Goal: Task Accomplishment & Management: Manage account settings

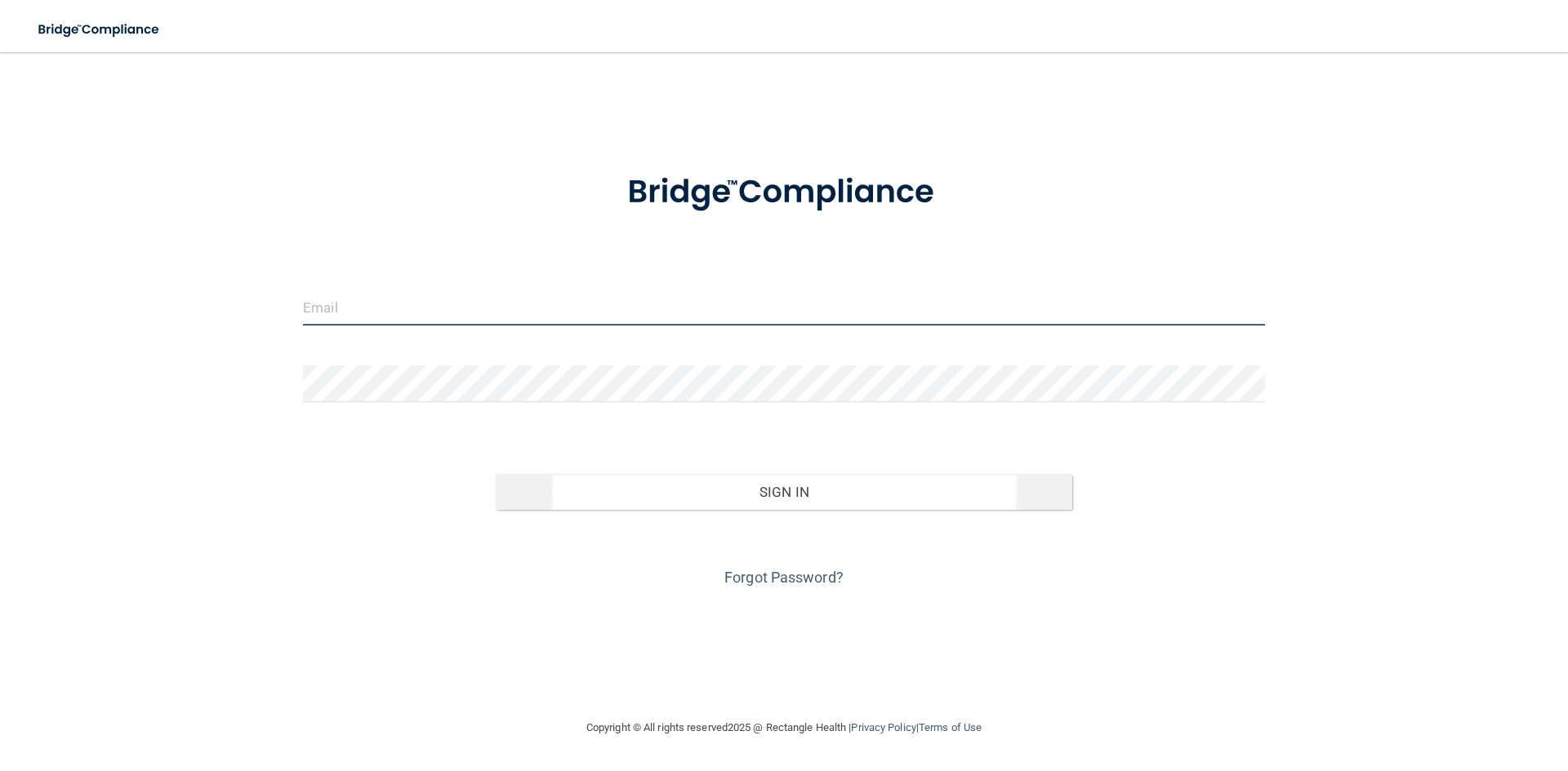
type input "[EMAIL_ADDRESS][DOMAIN_NAME]"
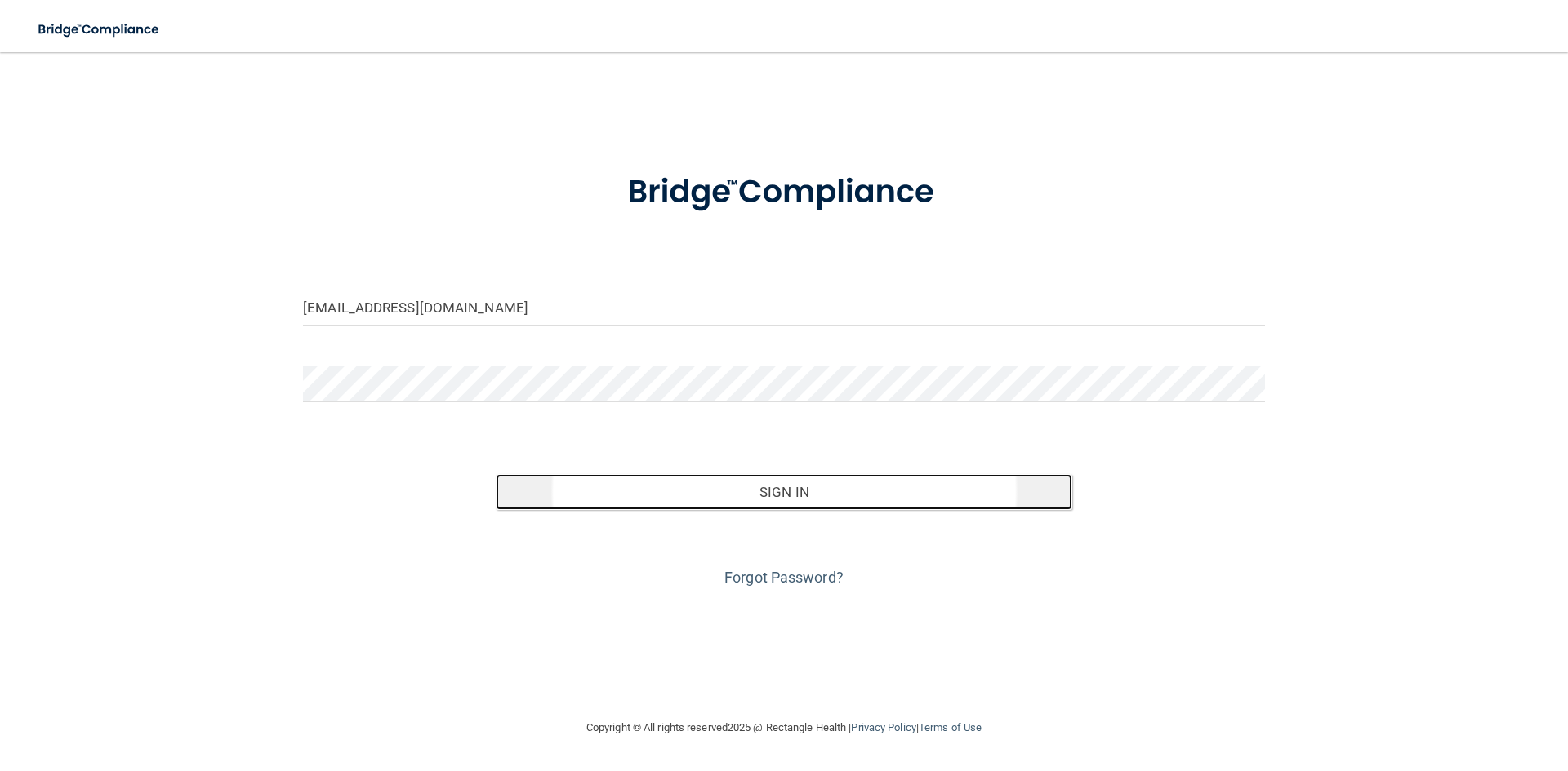
click at [732, 498] on button "Sign In" at bounding box center [784, 492] width 578 height 36
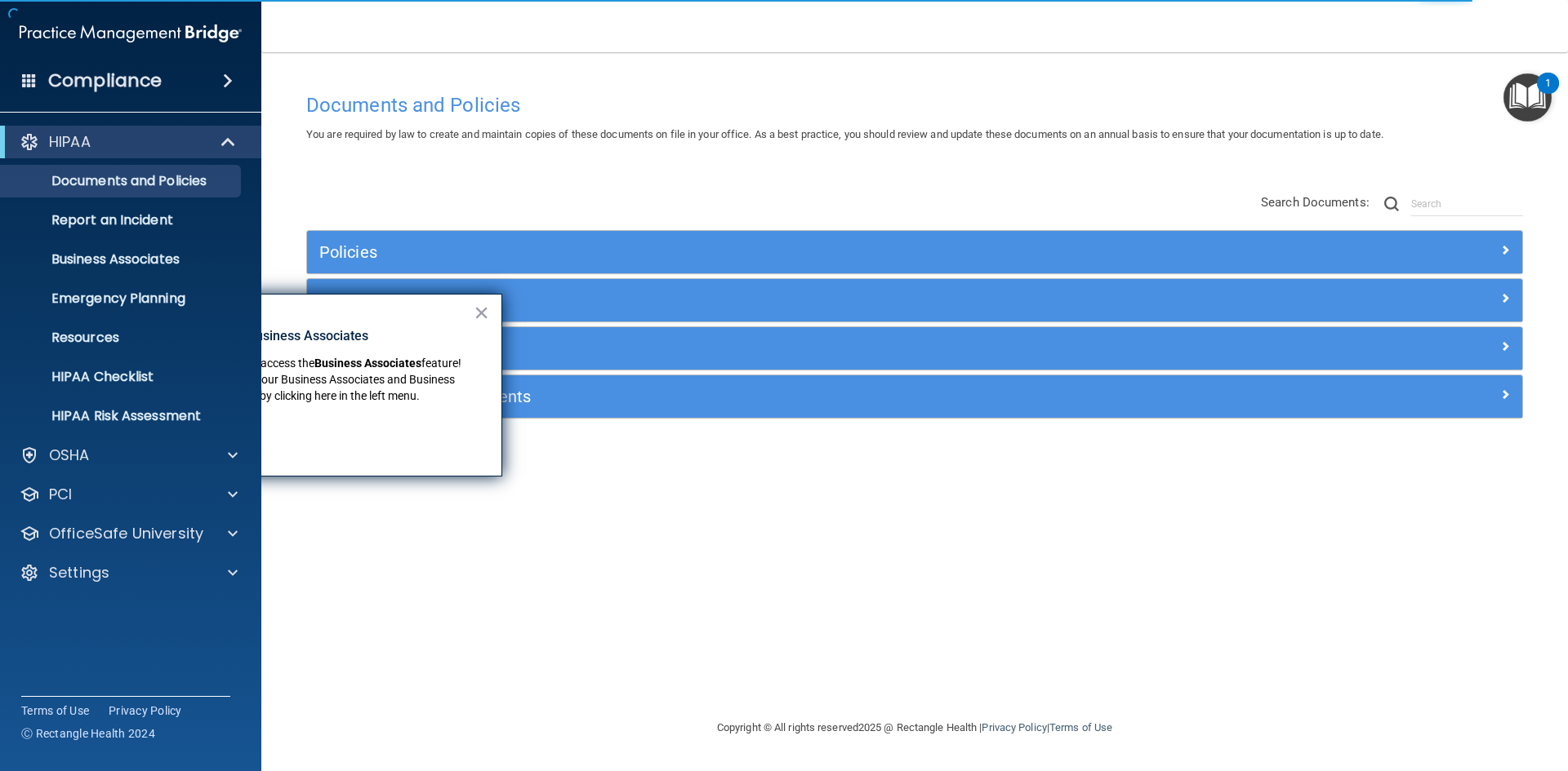
click at [793, 558] on div "Documents and Policies You are required by law to create and maintain copies of…" at bounding box center [914, 402] width 1241 height 634
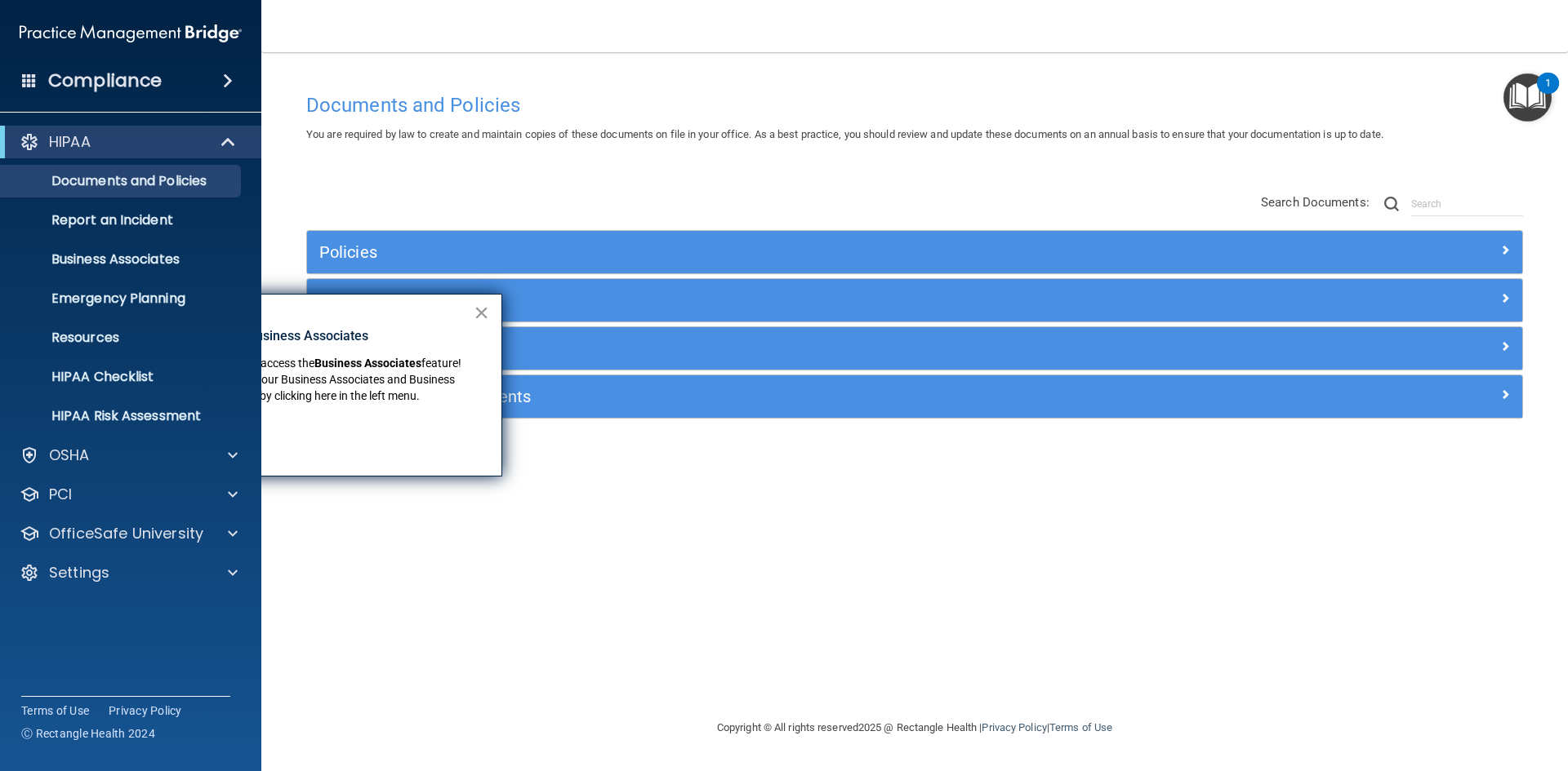
click at [486, 312] on button "×" at bounding box center [481, 312] width 16 height 26
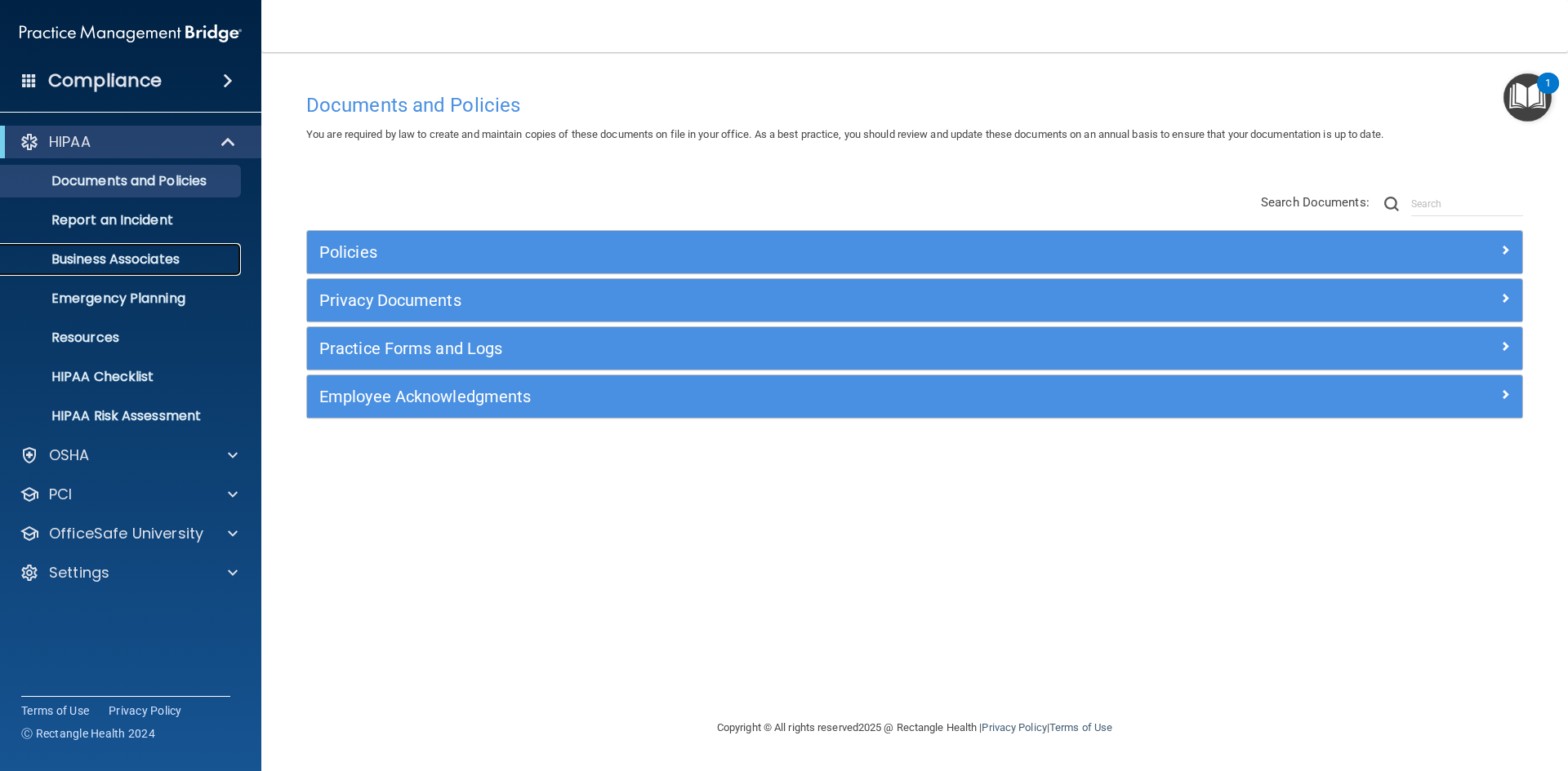
click at [125, 252] on p "Business Associates" at bounding box center [123, 260] width 223 height 17
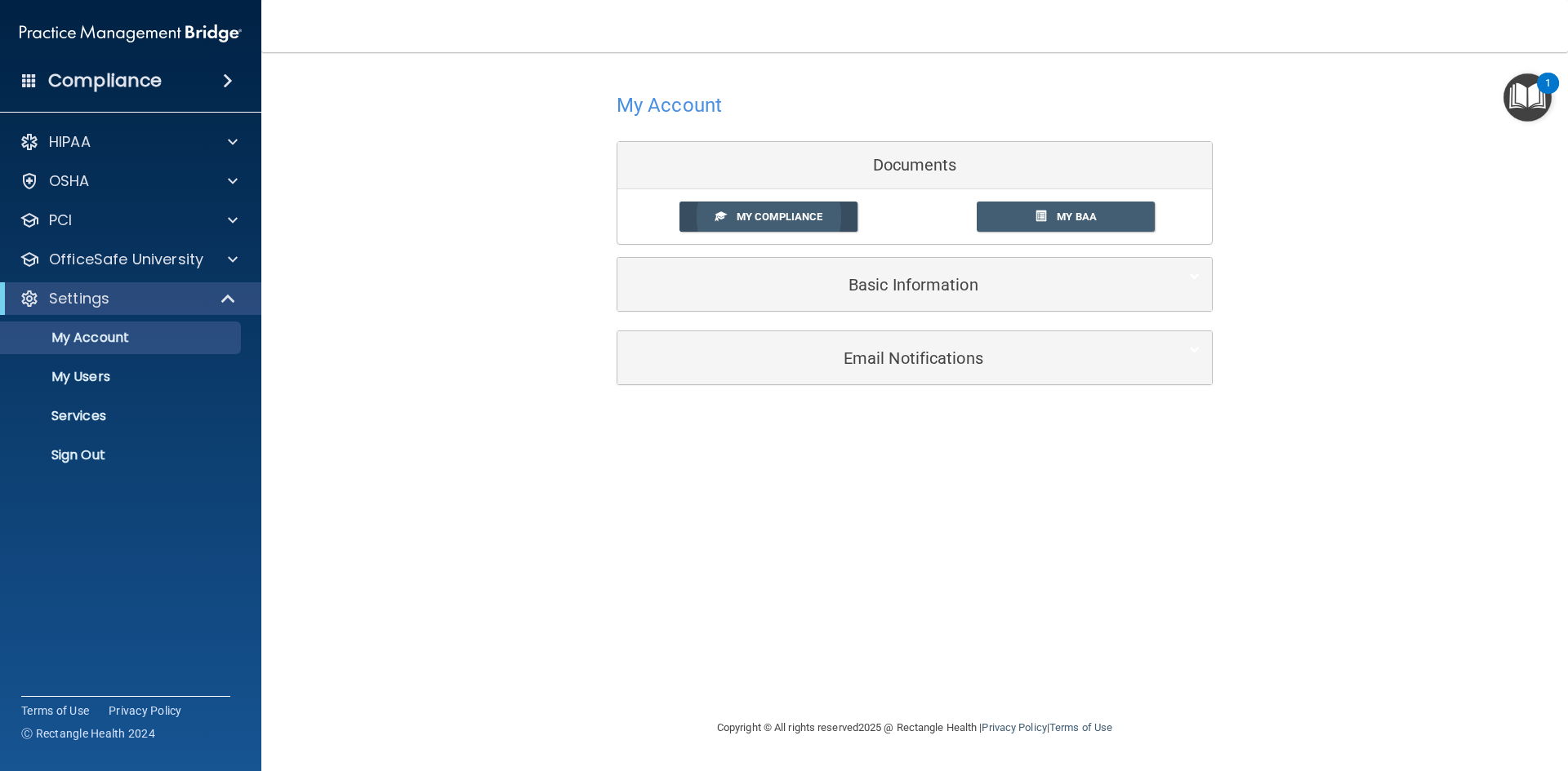
click at [802, 221] on span "My Compliance" at bounding box center [778, 216] width 86 height 12
click at [921, 275] on div "[PERSON_NAME] Compliance Training Expires On Status Cont. Education Certificate…" at bounding box center [784, 141] width 733 height 464
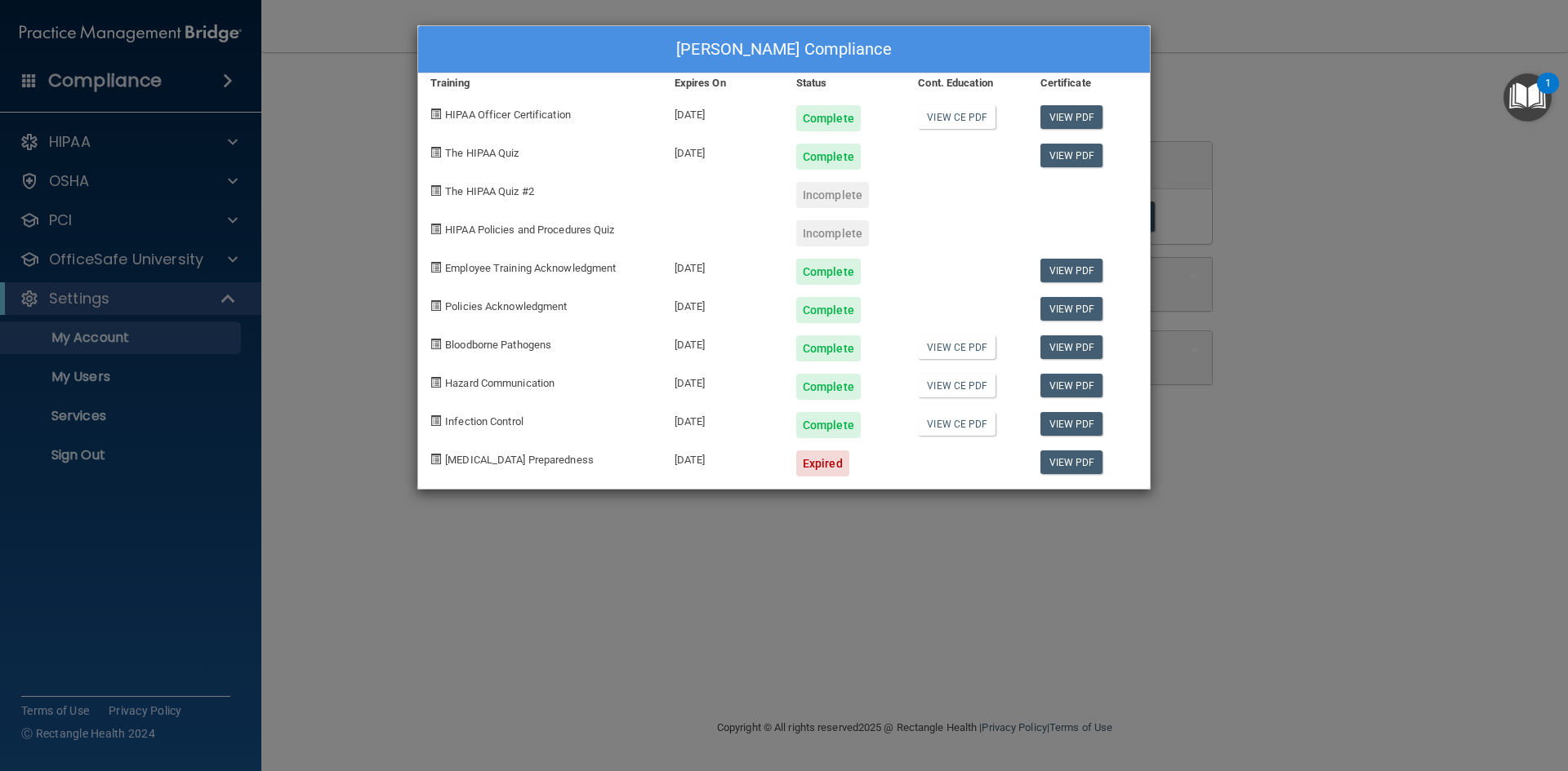
click at [1428, 194] on div "[PERSON_NAME] Compliance Training Expires On Status Cont. Education Certificate…" at bounding box center [784, 385] width 1568 height 771
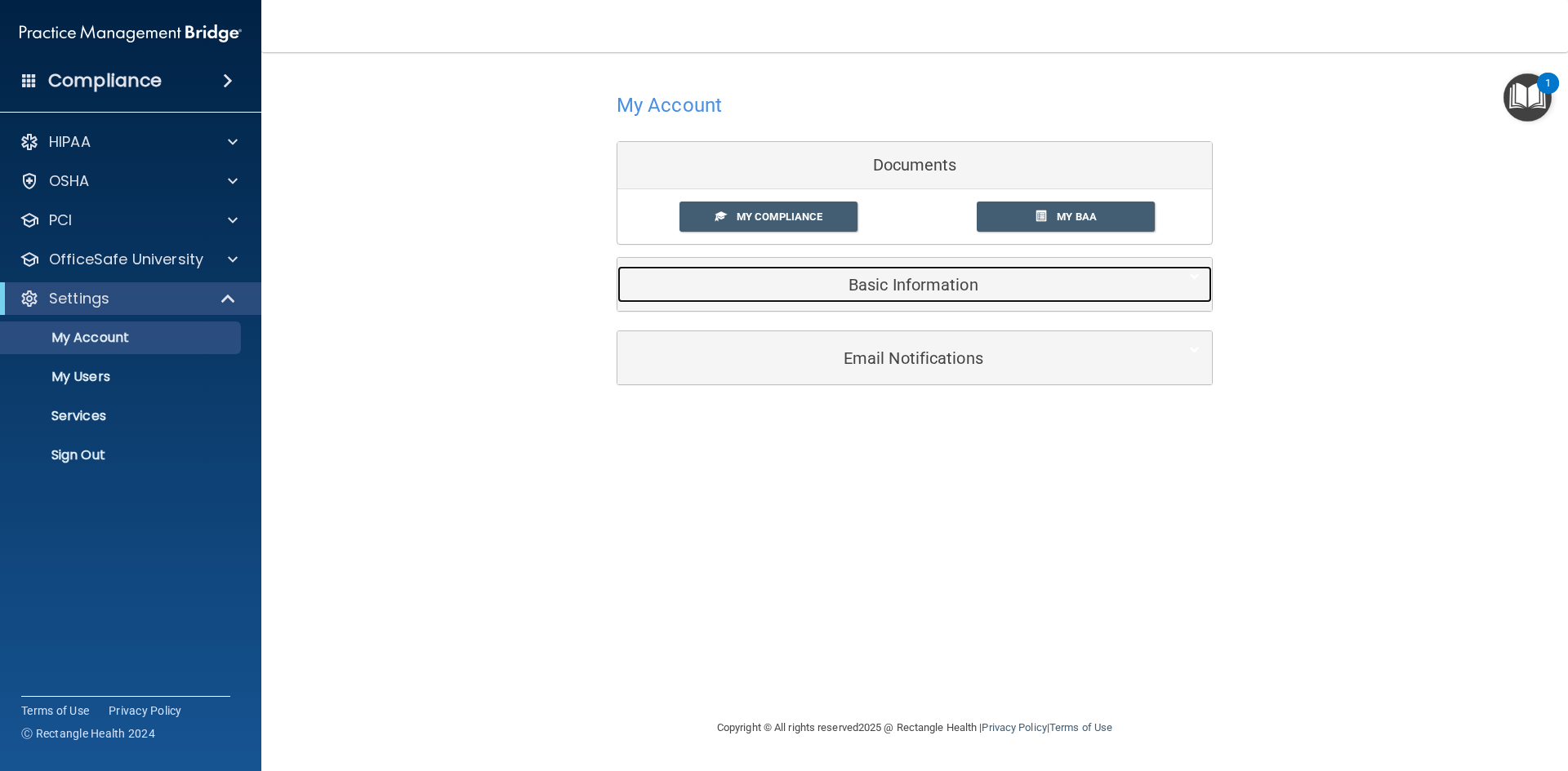
click at [865, 288] on h5 "Basic Information" at bounding box center [889, 285] width 521 height 18
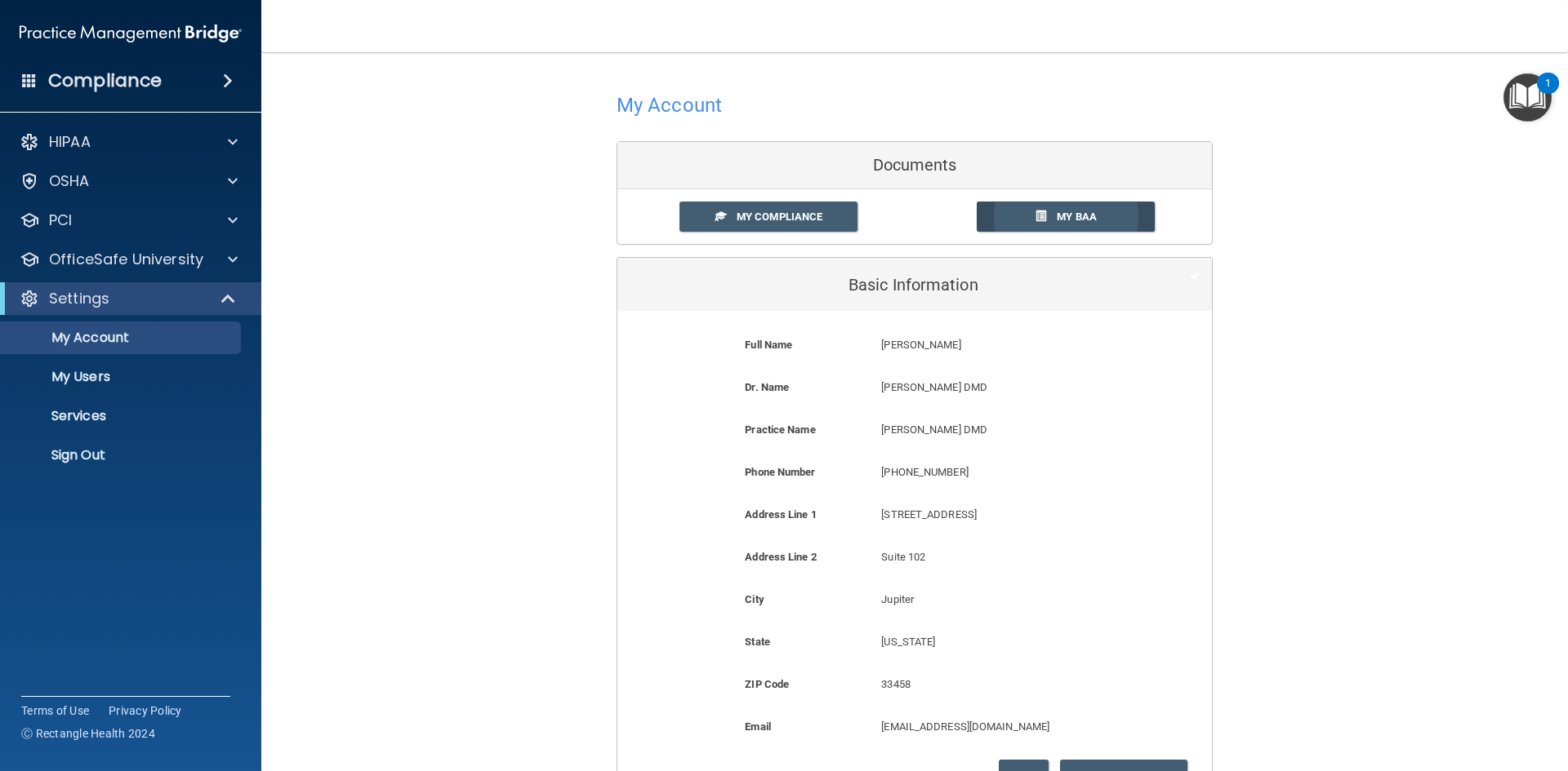
click at [1039, 219] on link "My BAA" at bounding box center [1066, 216] width 179 height 30
click at [172, 158] on div "HIPAA Documents and Policies Report an Incident Business Associates Emergency P…" at bounding box center [131, 301] width 262 height 366
click at [178, 152] on div "HIPAA" at bounding box center [131, 141] width 262 height 32
